Goal: Transaction & Acquisition: Subscribe to service/newsletter

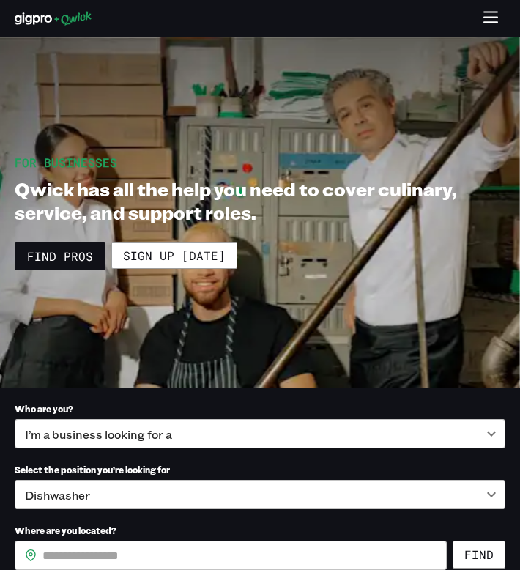
click at [494, 13] on icon "button" at bounding box center [490, 18] width 17 height 17
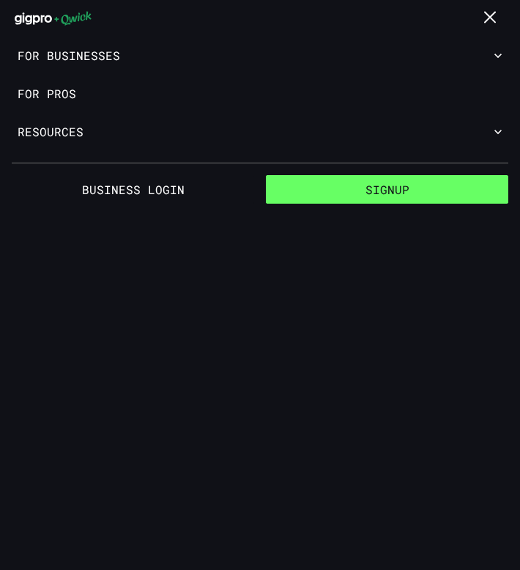
click at [375, 188] on button "Signup" at bounding box center [387, 189] width 242 height 29
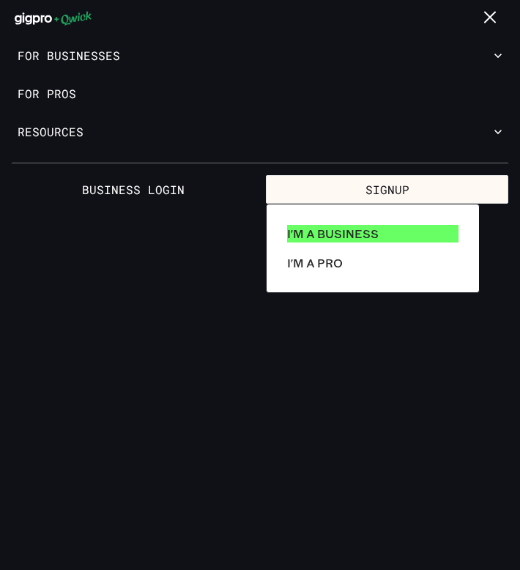
click at [343, 234] on p "I'm a Business" at bounding box center [333, 234] width 92 height 18
click at [334, 233] on p "I'm a Business" at bounding box center [333, 234] width 92 height 18
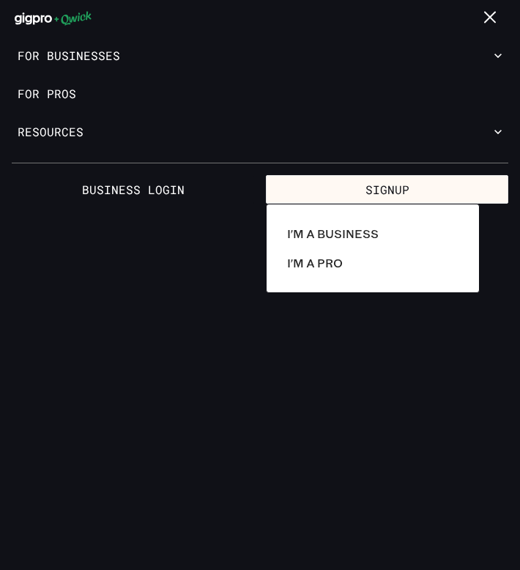
click at [114, 290] on div at bounding box center [260, 285] width 520 height 570
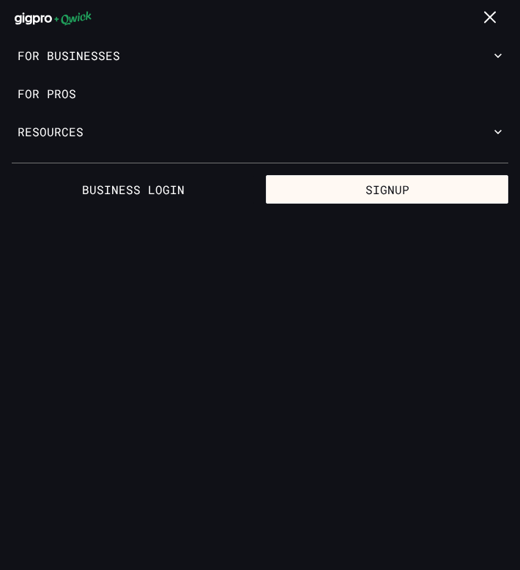
click at [121, 204] on div "Business Login Signup" at bounding box center [260, 189] width 520 height 53
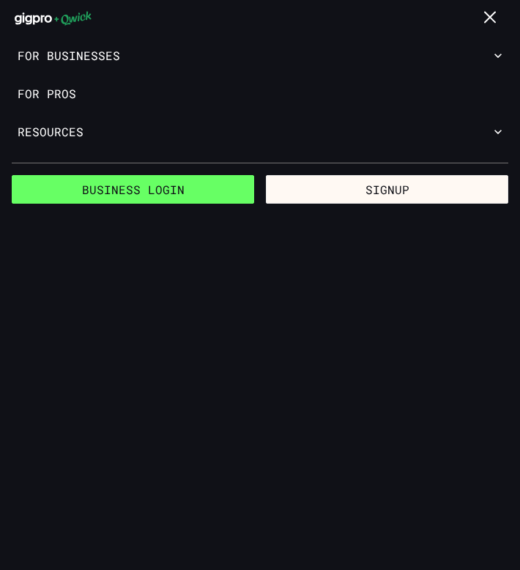
click at [118, 198] on link "Business Login" at bounding box center [133, 189] width 242 height 29
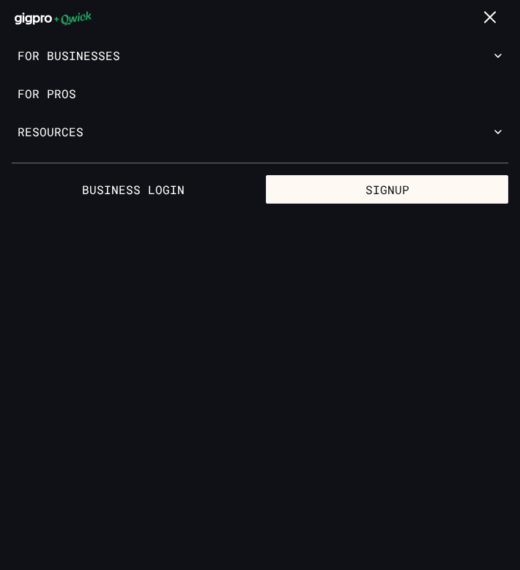
click at [381, 213] on div "Business Login Signup" at bounding box center [260, 189] width 520 height 53
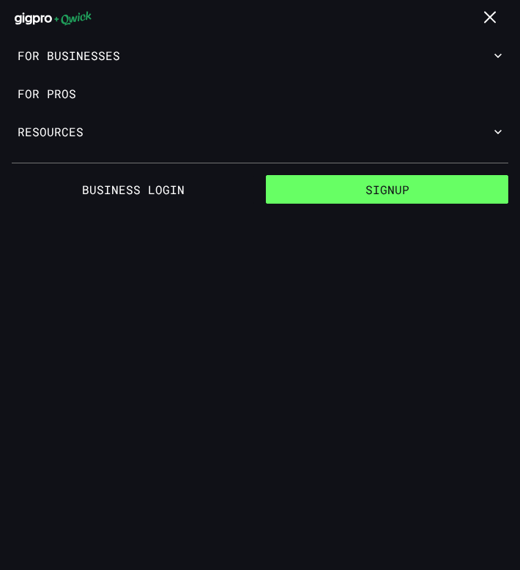
click at [377, 198] on button "Signup" at bounding box center [387, 189] width 242 height 29
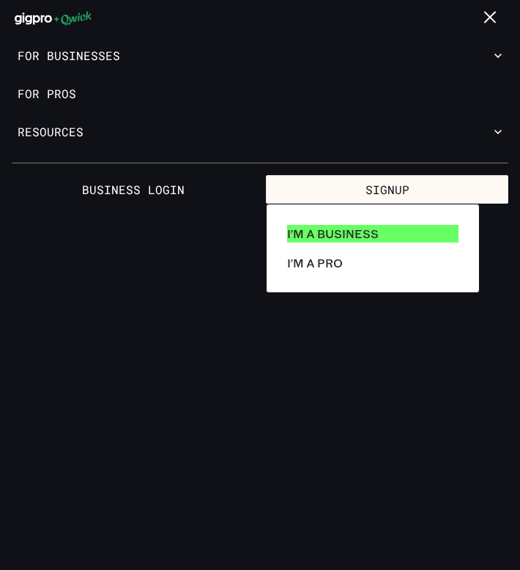
click at [335, 236] on p "I'm a Business" at bounding box center [333, 234] width 92 height 18
